Goal: Task Accomplishment & Management: Use online tool/utility

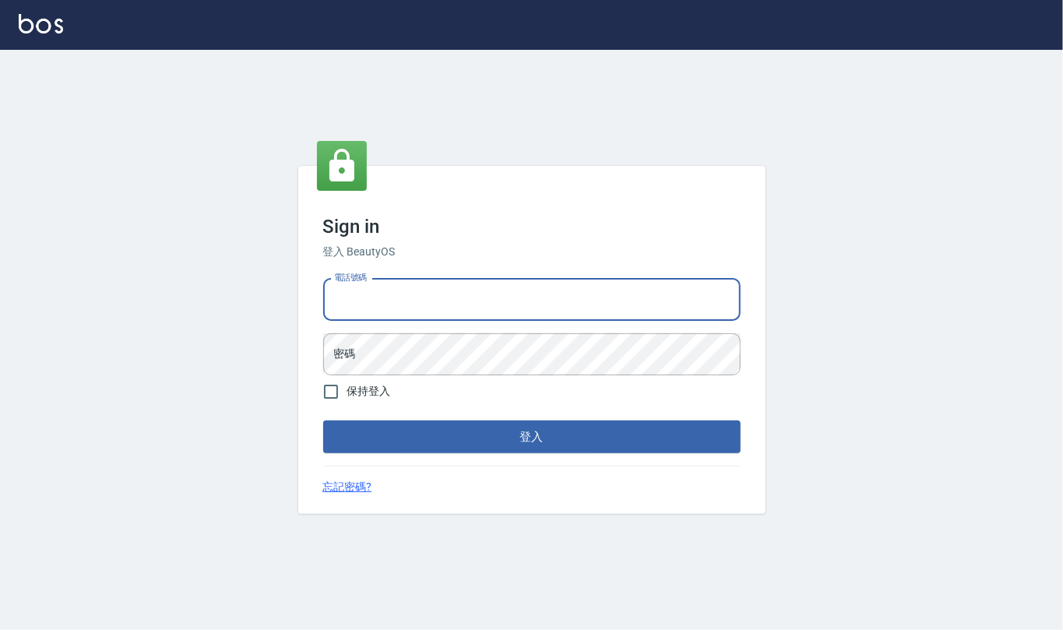
click at [388, 304] on input "電話號碼" at bounding box center [532, 300] width 418 height 42
type input "24212651"
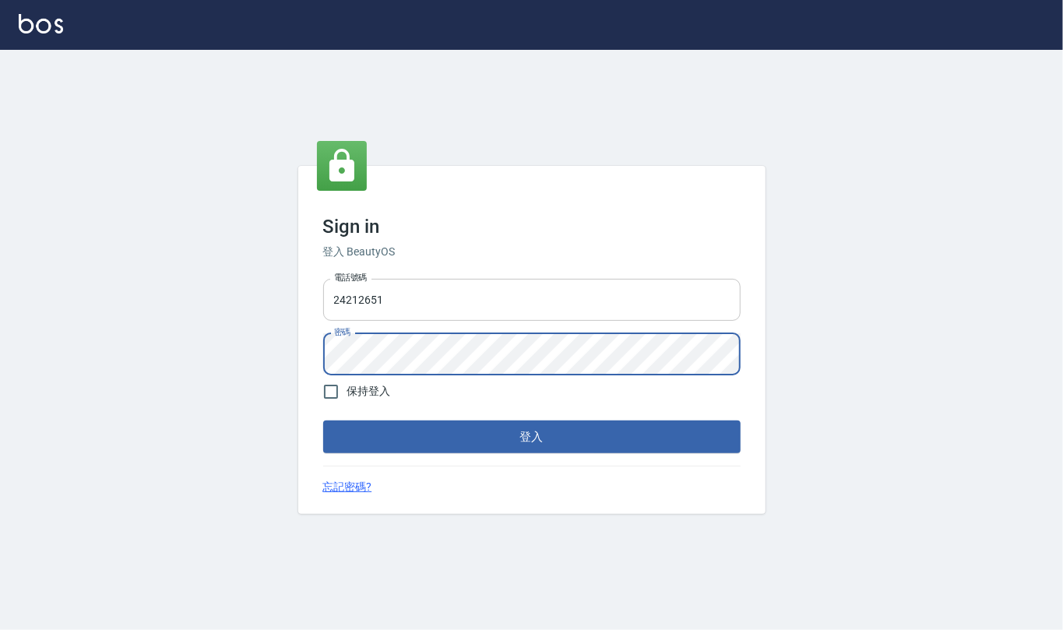
click at [323, 421] on button "登入" at bounding box center [532, 437] width 418 height 33
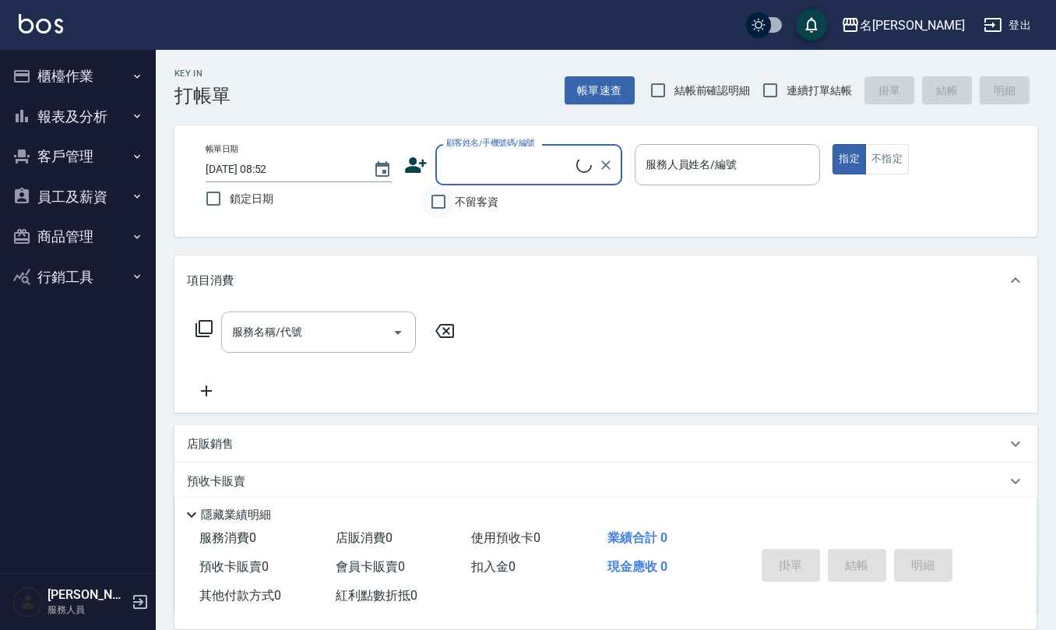
click at [434, 190] on input "不留客資" at bounding box center [438, 201] width 33 height 33
checkbox input "true"
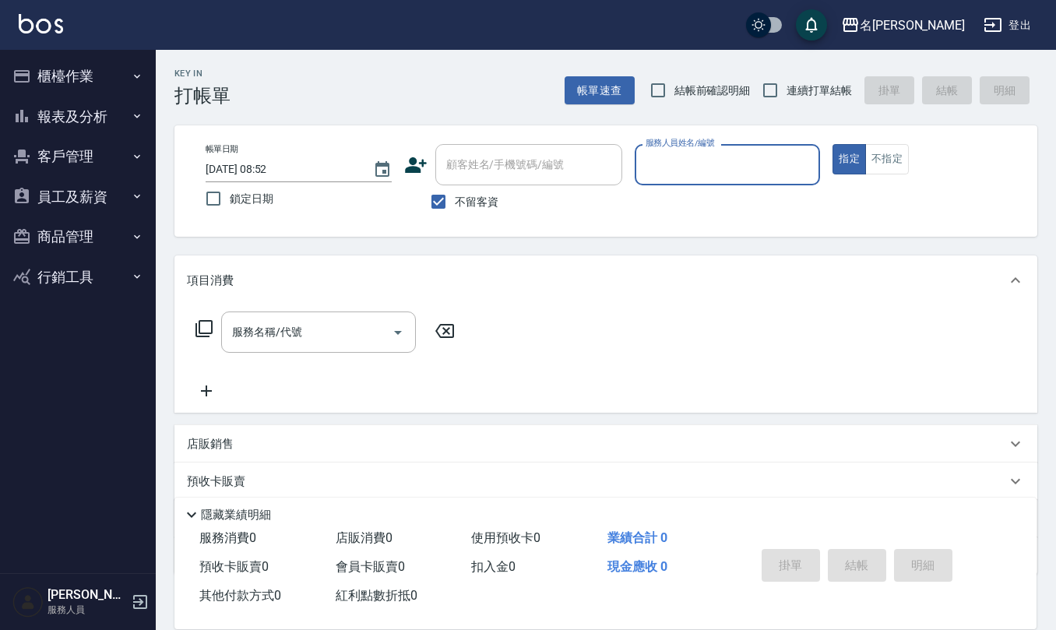
drag, startPoint x: 656, startPoint y: 95, endPoint x: 675, endPoint y: 95, distance: 18.7
click at [661, 97] on input "結帳前確認明細" at bounding box center [658, 90] width 33 height 33
checkbox input "true"
click at [773, 82] on input "連續打單結帳" at bounding box center [770, 90] width 33 height 33
checkbox input "true"
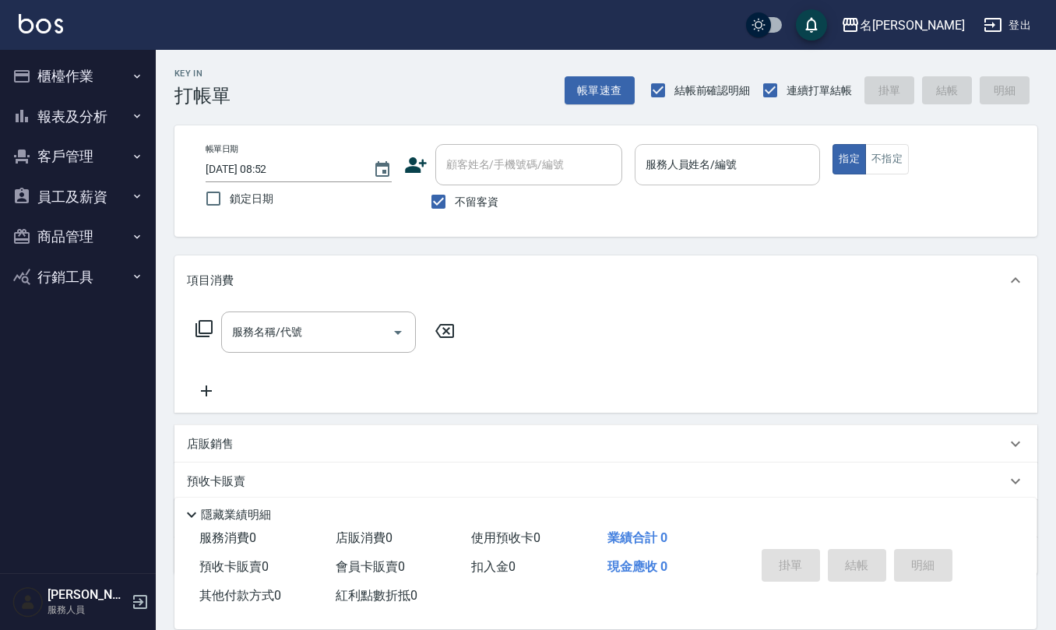
click at [687, 172] on input "服務人員姓名/編號" at bounding box center [728, 164] width 172 height 27
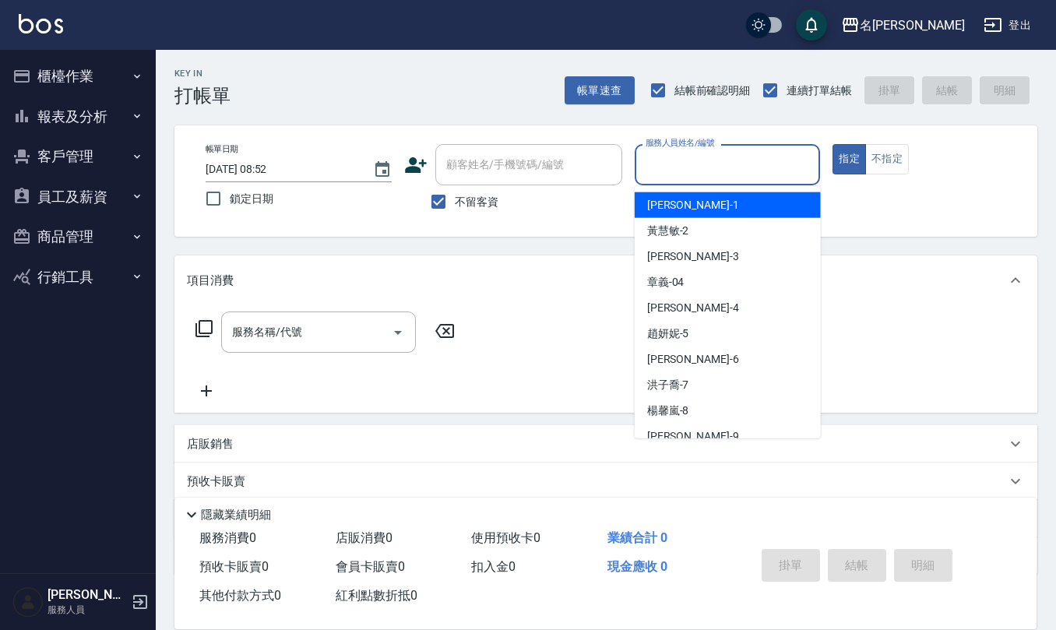
click at [687, 175] on input "服務人員姓名/編號" at bounding box center [728, 164] width 172 height 27
